Goal: Find specific page/section: Find specific page/section

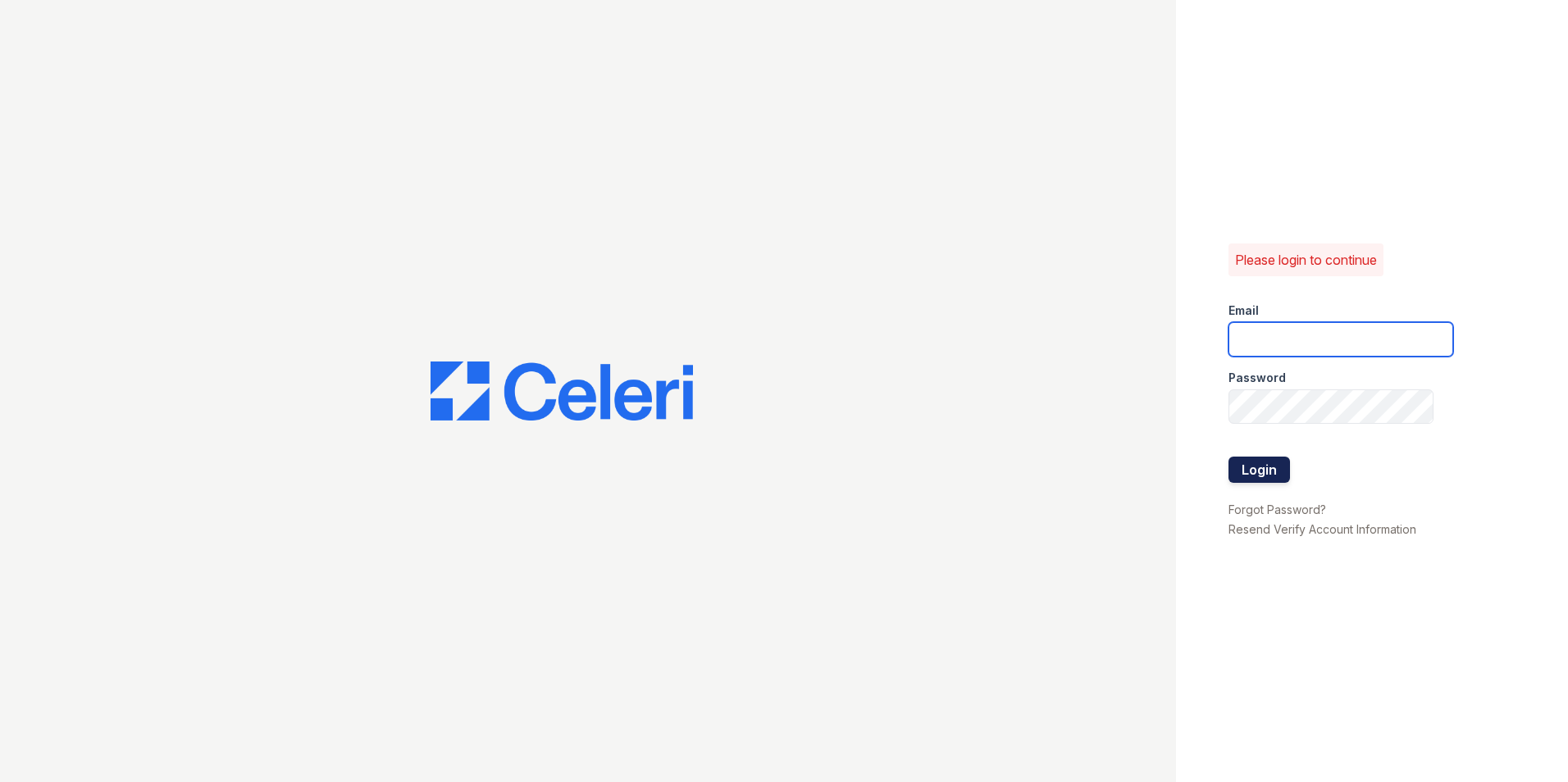
type input "renewattowngate@trinity-pm.com"
click at [1277, 478] on button "Login" at bounding box center [1259, 469] width 61 height 26
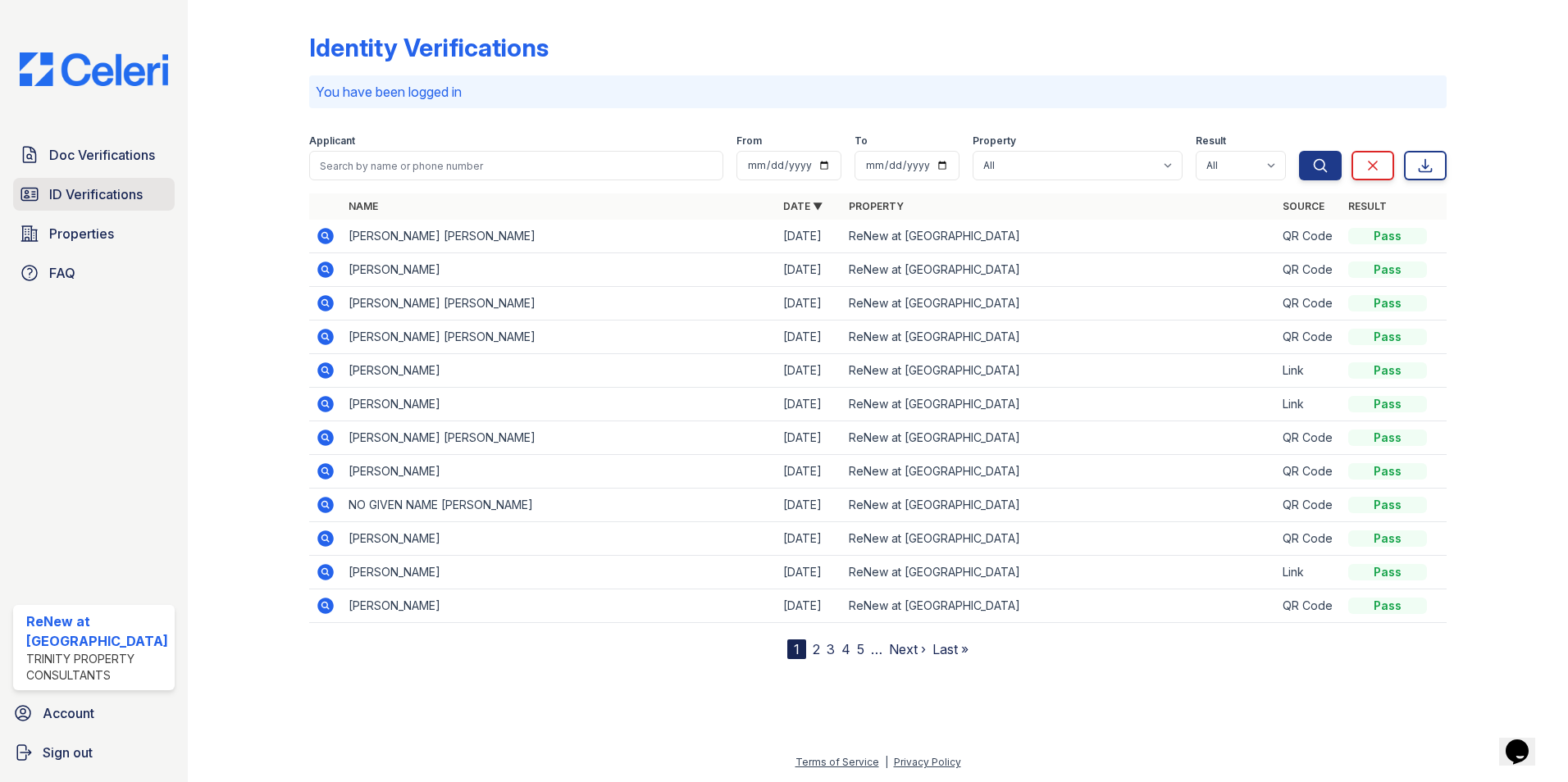
click at [99, 197] on span "ID Verifications" at bounding box center [95, 194] width 94 height 20
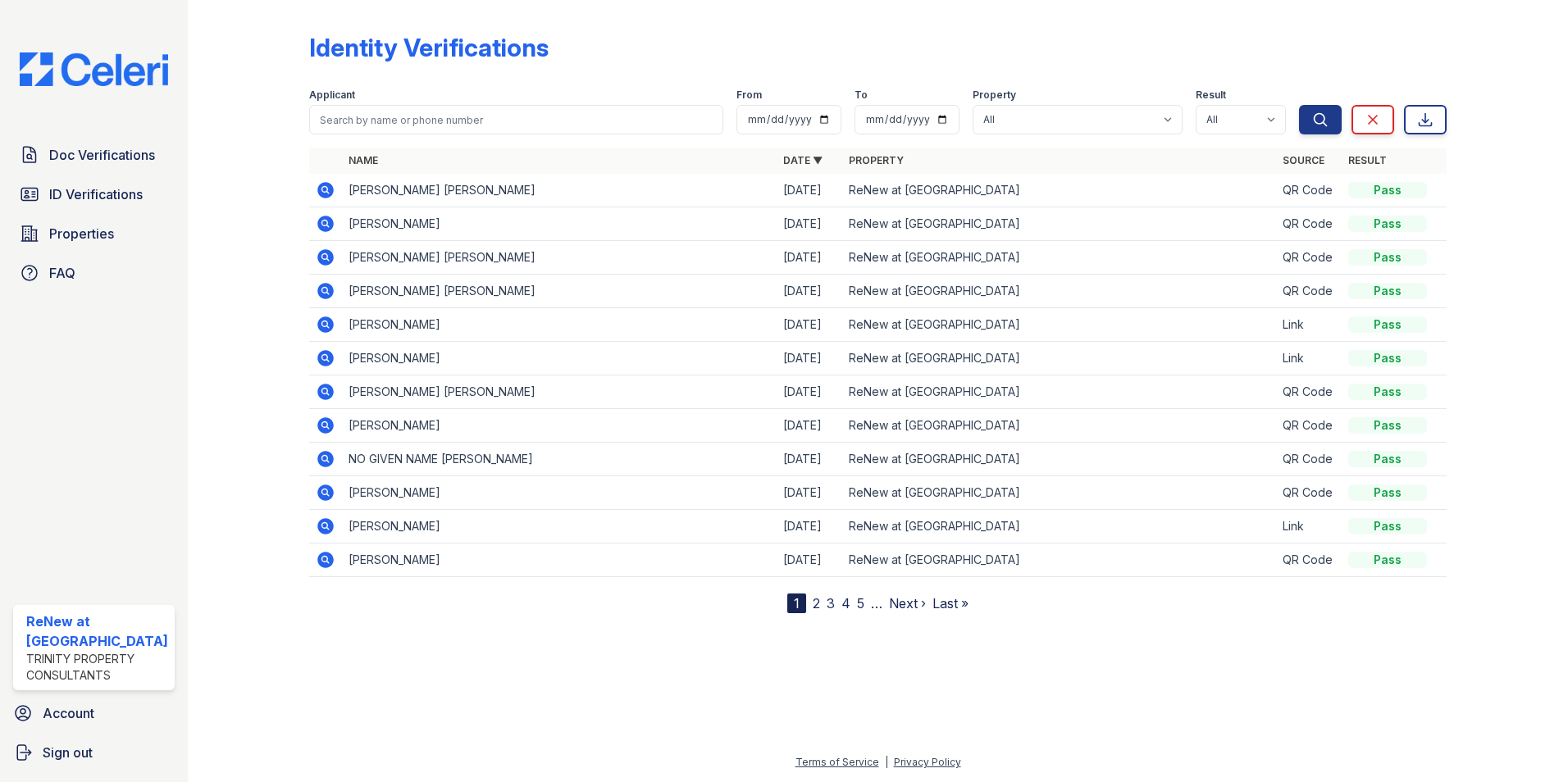
drag, startPoint x: 391, startPoint y: 185, endPoint x: 380, endPoint y: 154, distance: 32.9
click at [381, 168] on th "Name" at bounding box center [559, 160] width 435 height 26
click at [360, 113] on input "search" at bounding box center [517, 119] width 415 height 29
type input "tarchelle"
click at [1299, 105] on button "Search" at bounding box center [1320, 119] width 43 height 29
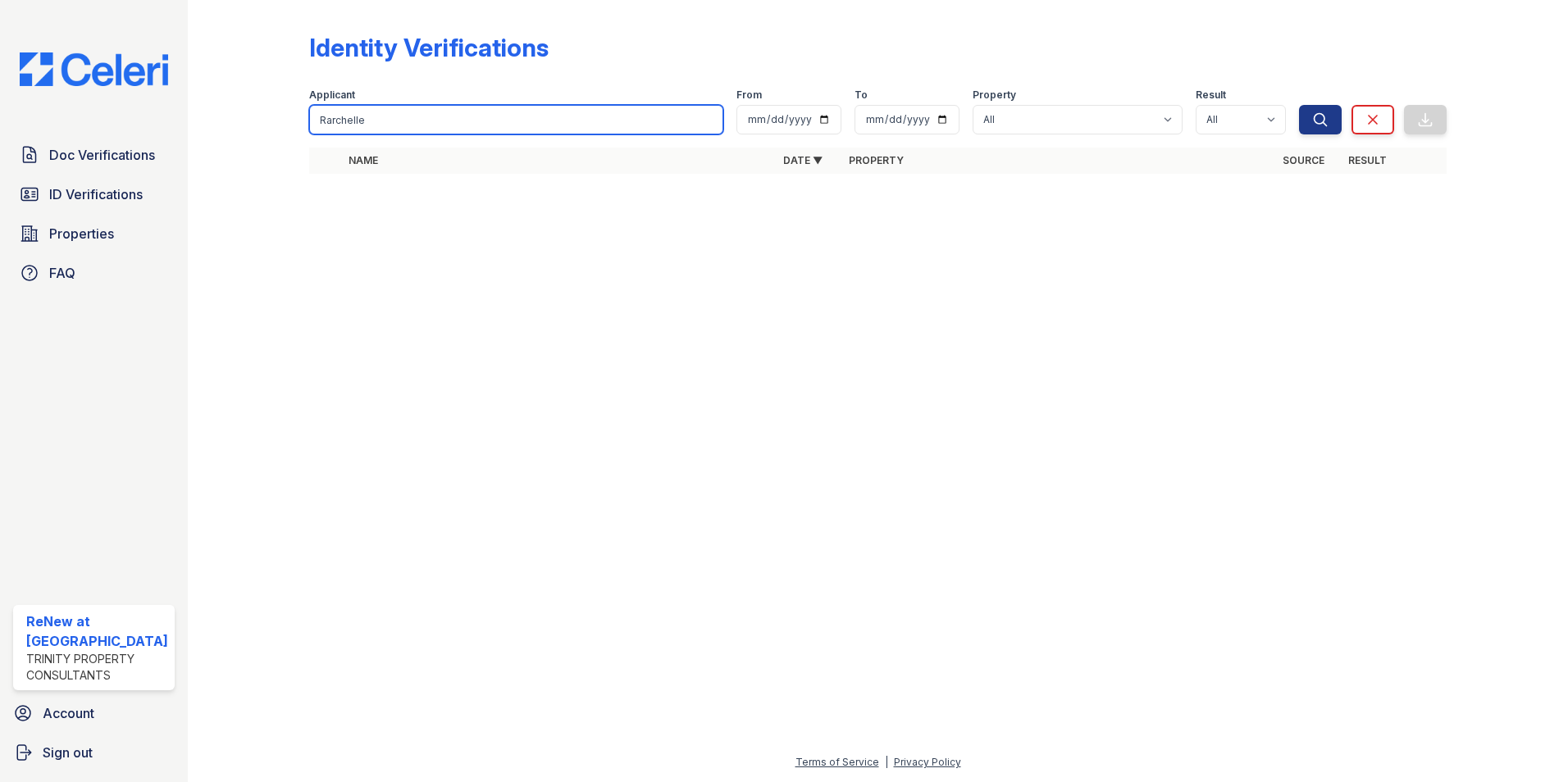
type input "Rarchelle"
click at [1299, 105] on button "Search" at bounding box center [1320, 119] width 43 height 29
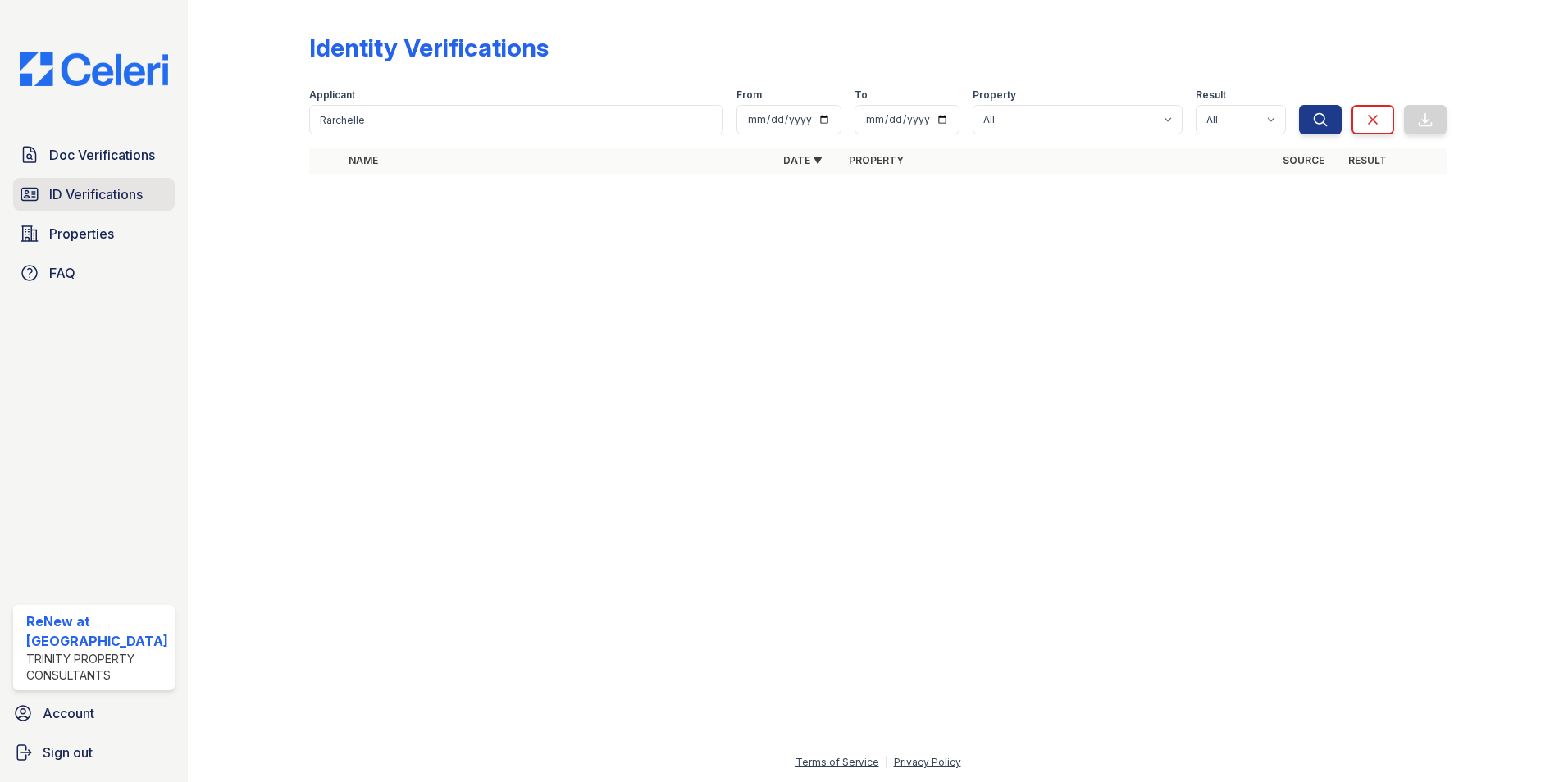
click at [103, 192] on span "ID Verifications" at bounding box center [95, 194] width 94 height 20
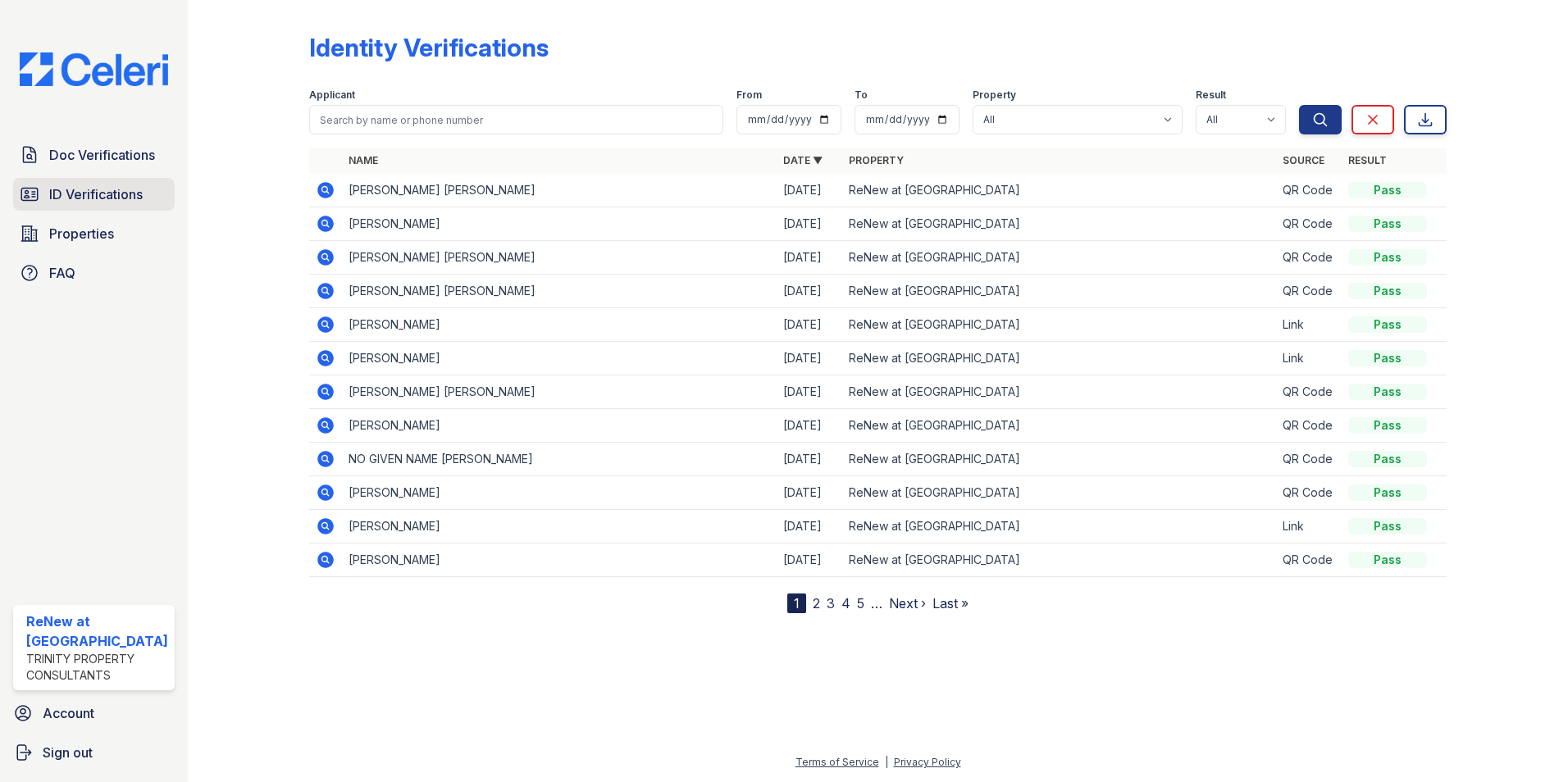
click at [80, 196] on span "ID Verifications" at bounding box center [95, 194] width 94 height 20
click at [78, 149] on span "Doc Verifications" at bounding box center [102, 155] width 106 height 20
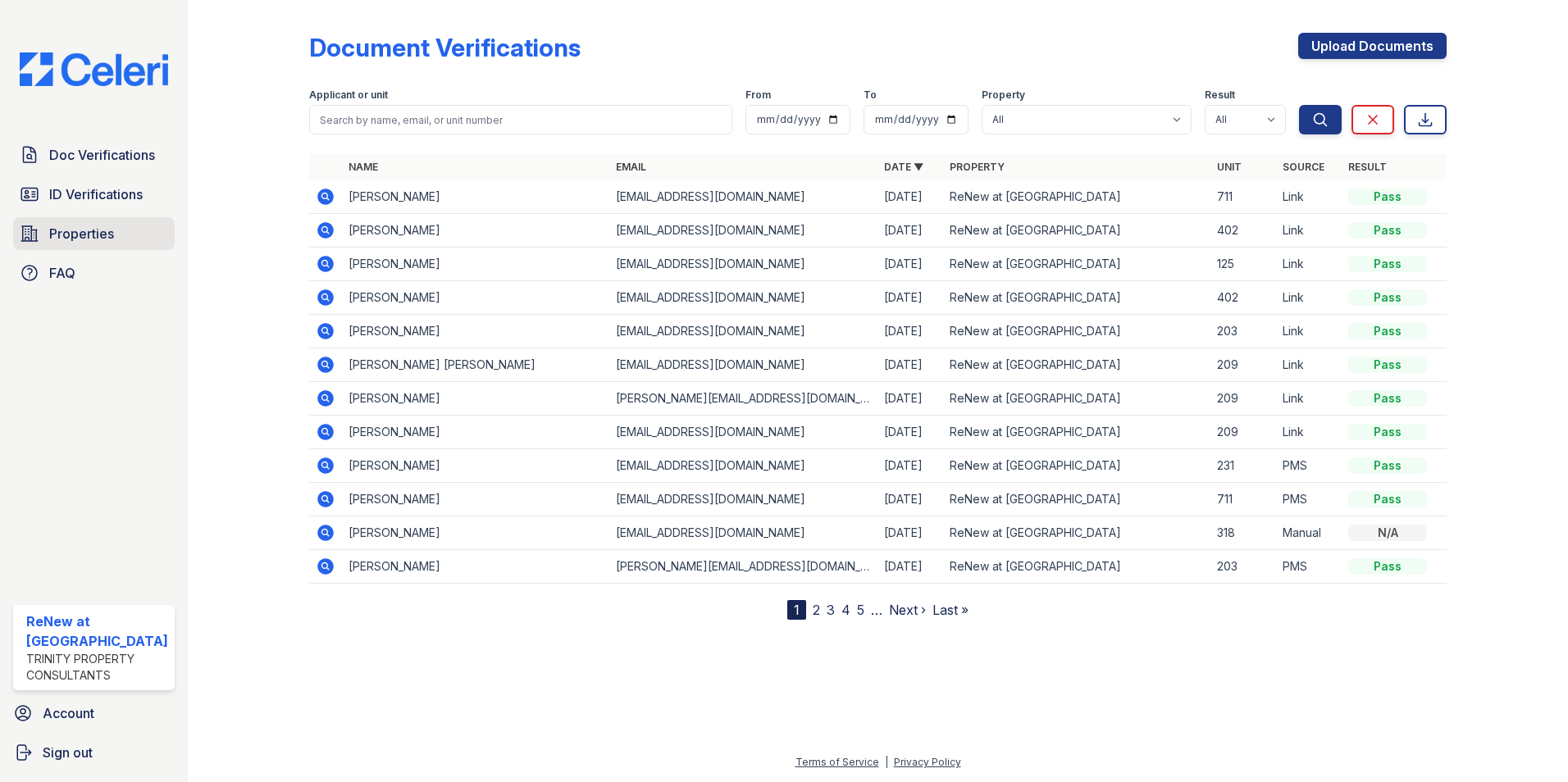
click at [128, 241] on link "Properties" at bounding box center [94, 233] width 161 height 33
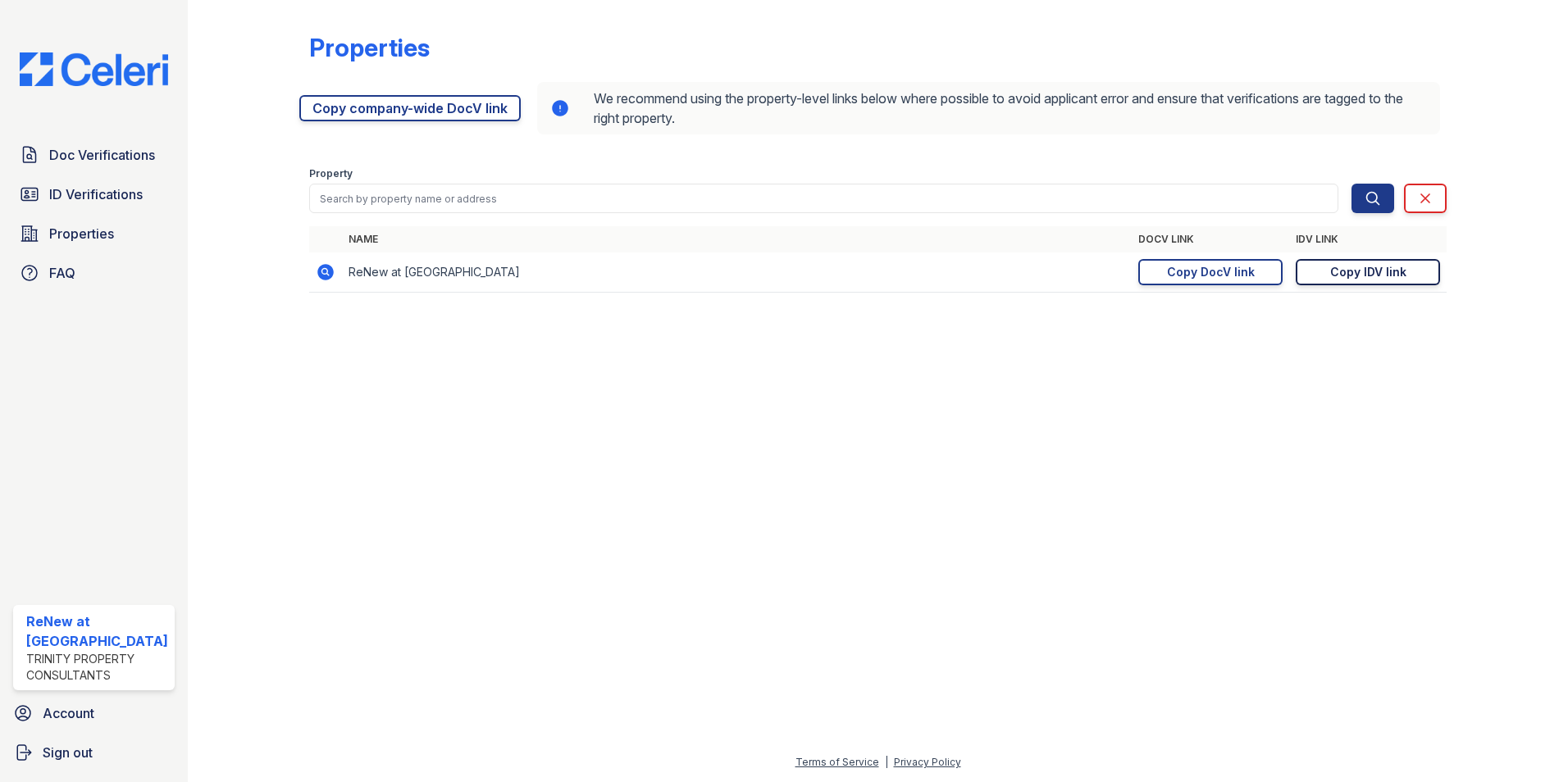
click at [1363, 273] on div "Copy IDV link" at bounding box center [1368, 272] width 77 height 16
